Goal: Task Accomplishment & Management: Use online tool/utility

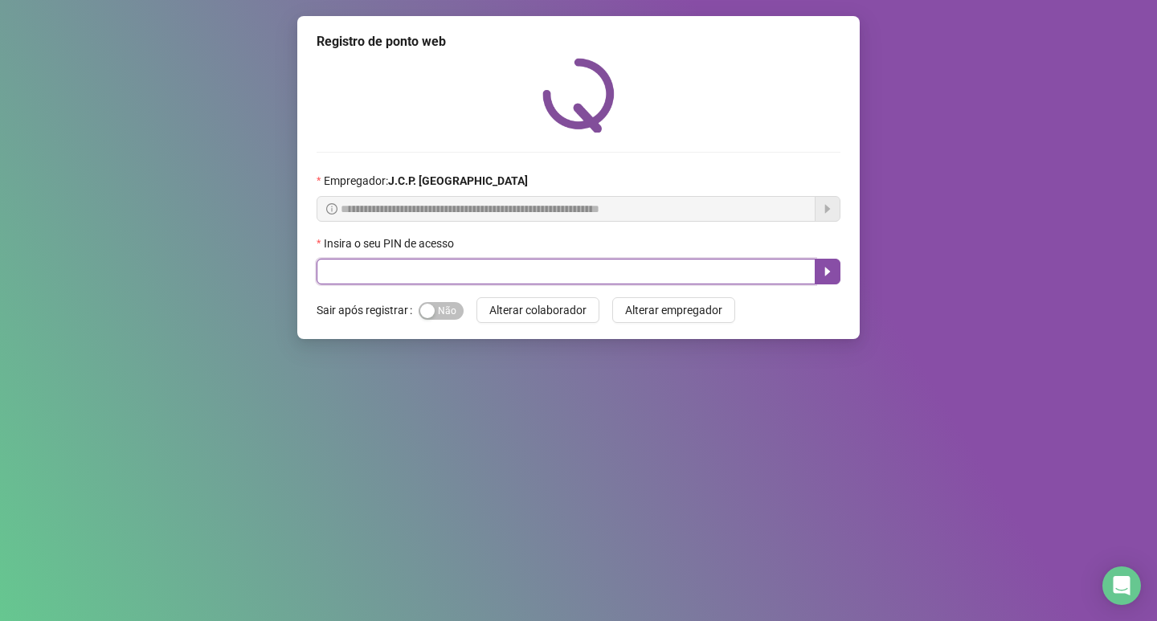
click at [356, 281] on input "text" at bounding box center [566, 272] width 499 height 26
type input "*****"
click at [818, 280] on button "button" at bounding box center [828, 272] width 26 height 26
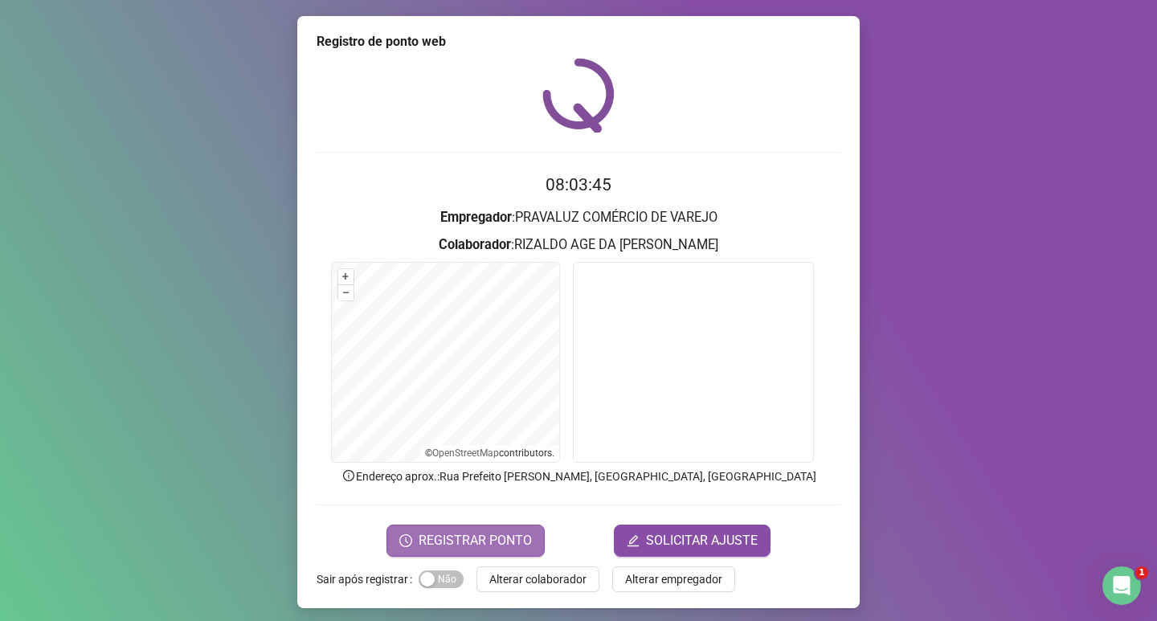
click at [481, 537] on span "REGISTRAR PONTO" at bounding box center [475, 540] width 113 height 19
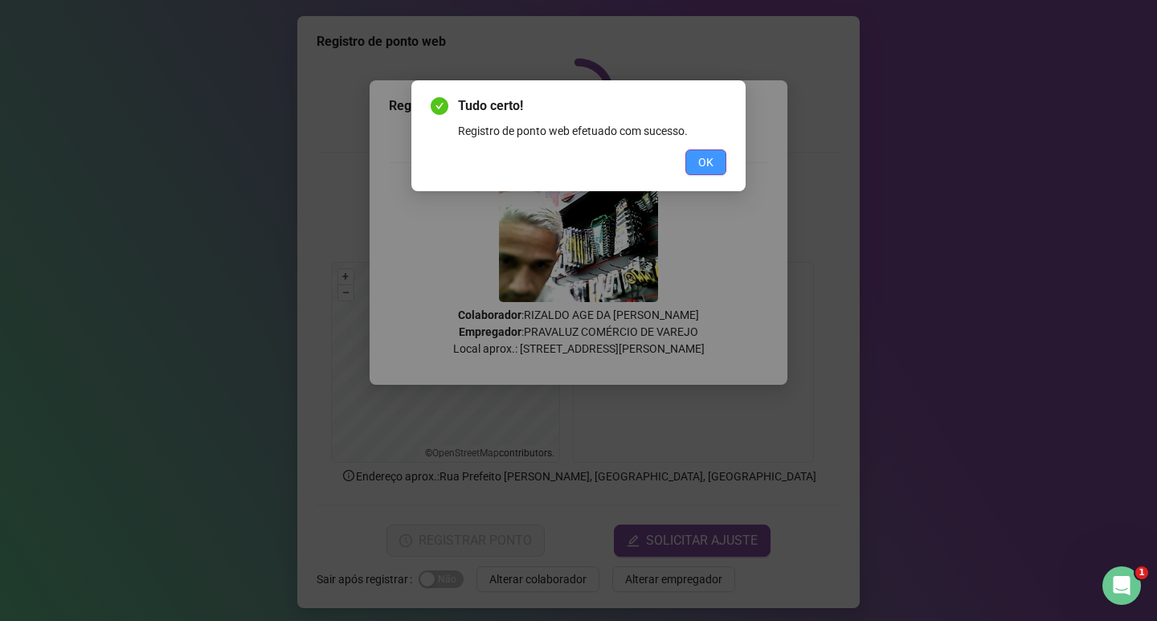
click at [689, 168] on button "OK" at bounding box center [705, 162] width 41 height 26
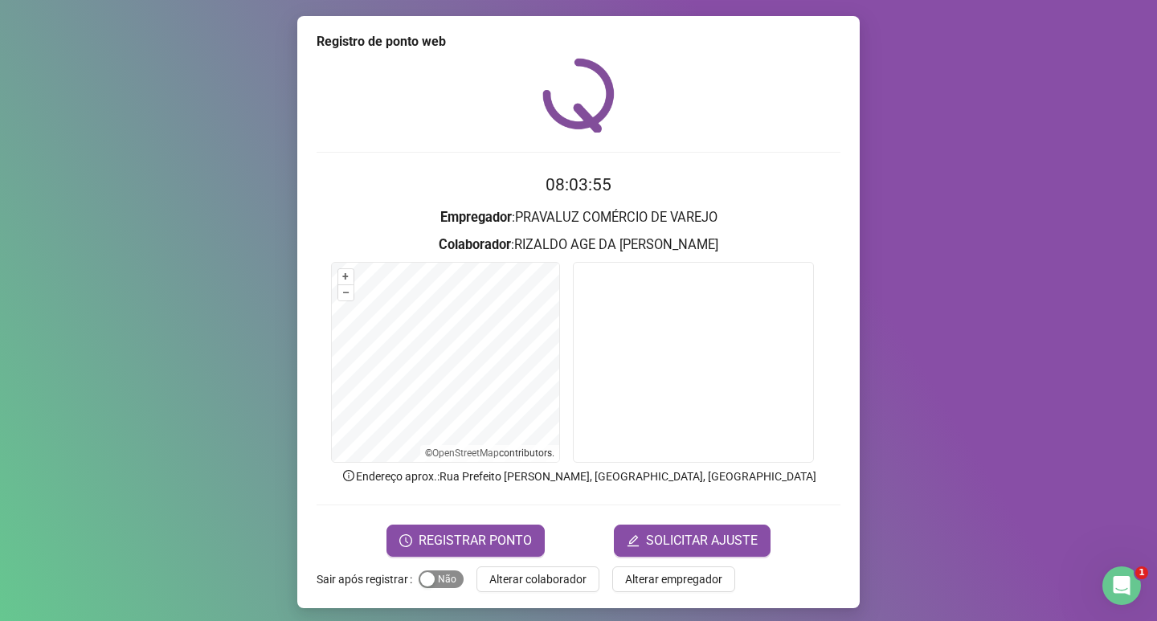
click at [436, 577] on span "Sim Não" at bounding box center [441, 579] width 45 height 18
click at [509, 582] on span "Alterar colaborador" at bounding box center [537, 579] width 97 height 18
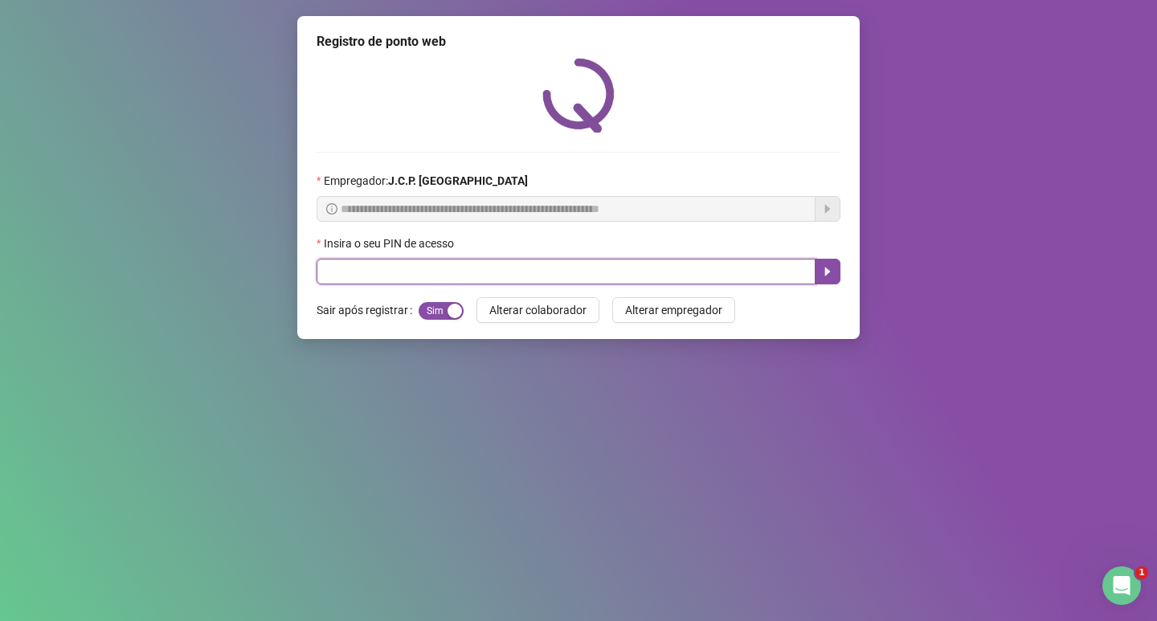
click at [353, 282] on input "text" at bounding box center [566, 272] width 499 height 26
type input "*****"
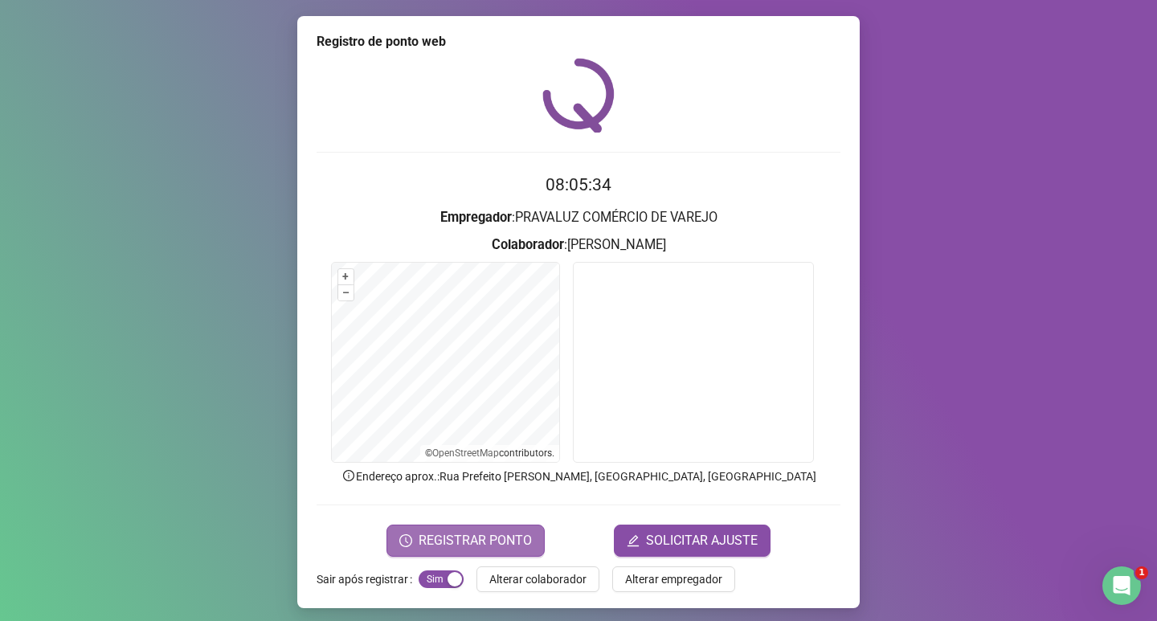
click at [458, 543] on span "REGISTRAR PONTO" at bounding box center [475, 540] width 113 height 19
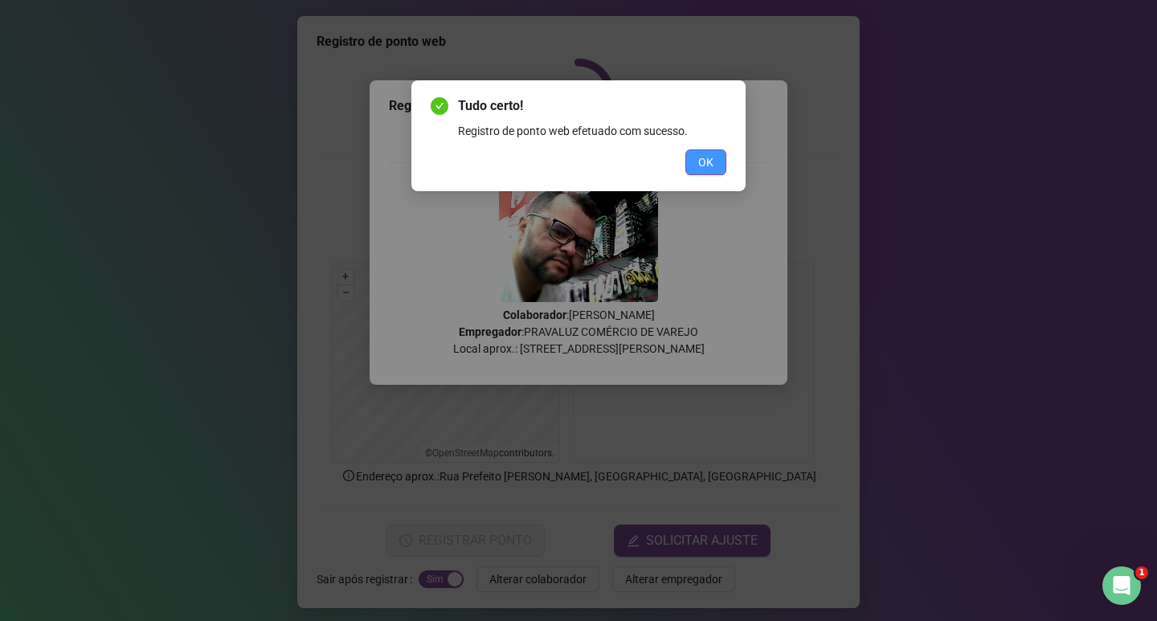
click at [715, 166] on button "OK" at bounding box center [705, 162] width 41 height 26
